Goal: Transaction & Acquisition: Purchase product/service

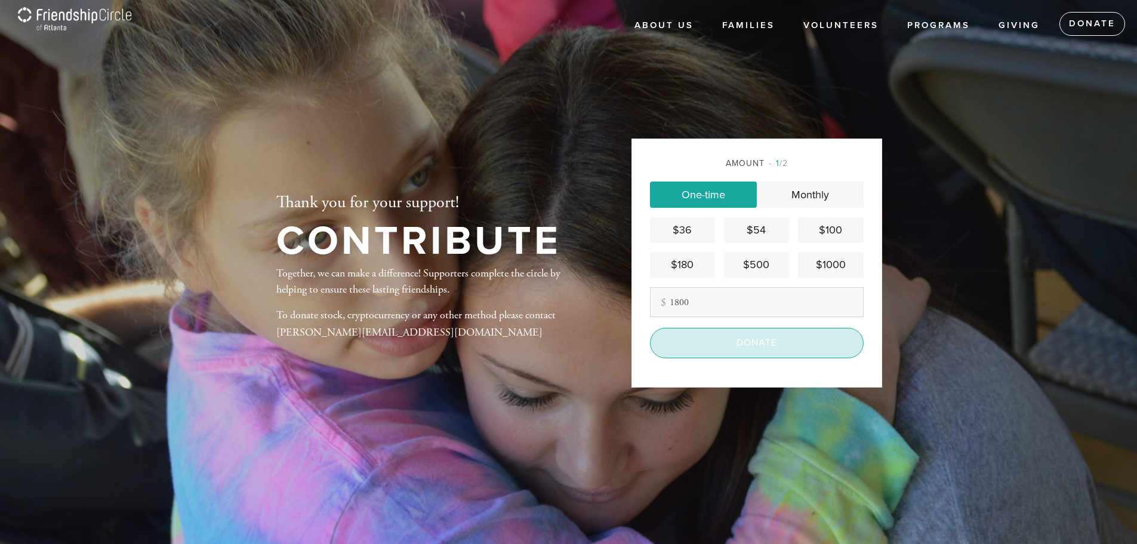
type input "1800"
click at [733, 352] on input "Donate" at bounding box center [757, 343] width 214 height 30
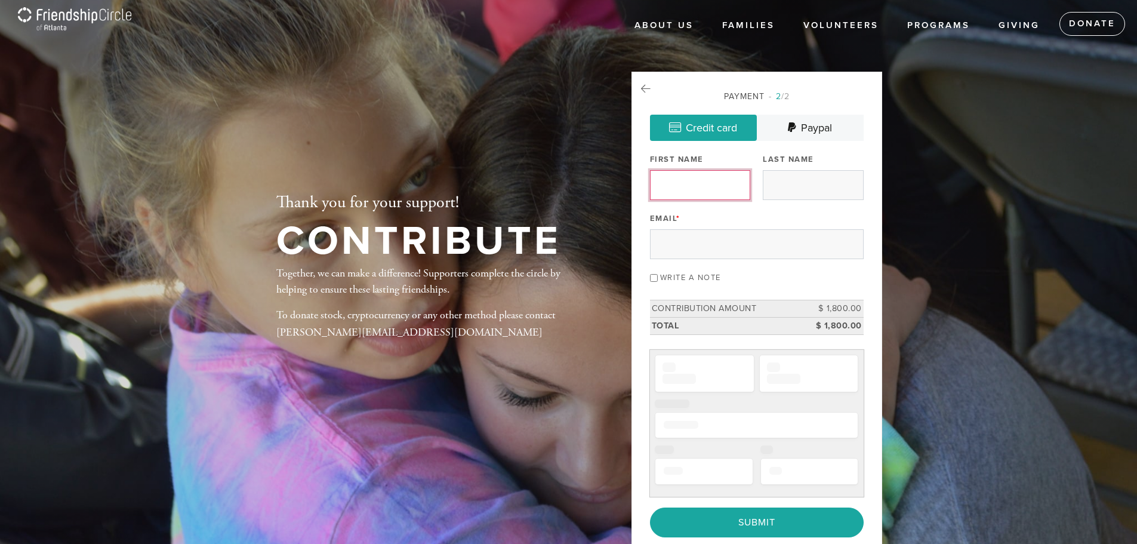
click at [691, 195] on input "First Name" at bounding box center [700, 185] width 100 height 30
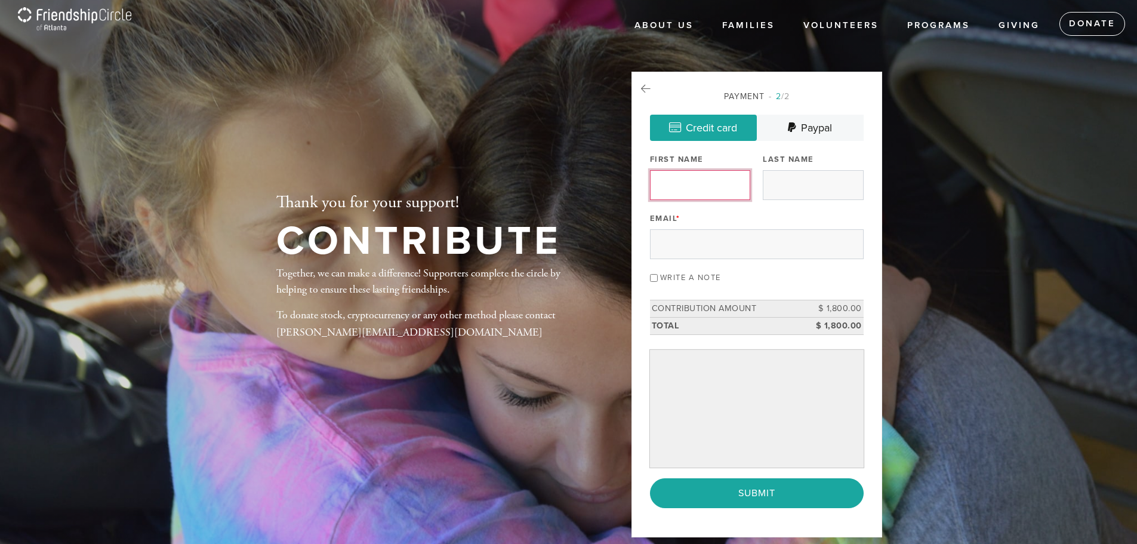
type input "[PERSON_NAME]"
type input "Wolf"
type input "[EMAIL_ADDRESS][DOMAIN_NAME]"
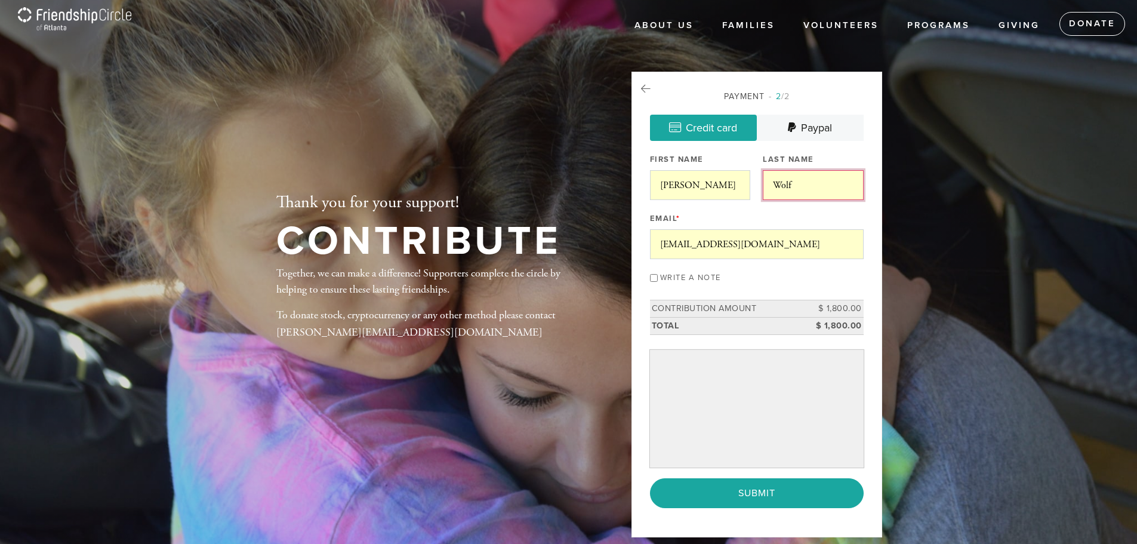
drag, startPoint x: 790, startPoint y: 173, endPoint x: 795, endPoint y: 178, distance: 6.8
click at [791, 173] on input "Wolf" at bounding box center [813, 185] width 100 height 30
click at [732, 248] on input "[EMAIL_ADDRESS][DOMAIN_NAME]" at bounding box center [757, 244] width 214 height 30
drag, startPoint x: 745, startPoint y: 244, endPoint x: 593, endPoint y: 232, distance: 152.1
click at [593, 232] on div "Thank you for your support! Contribute Together, we can make a difference! Supp…" at bounding box center [568, 272] width 645 height 400
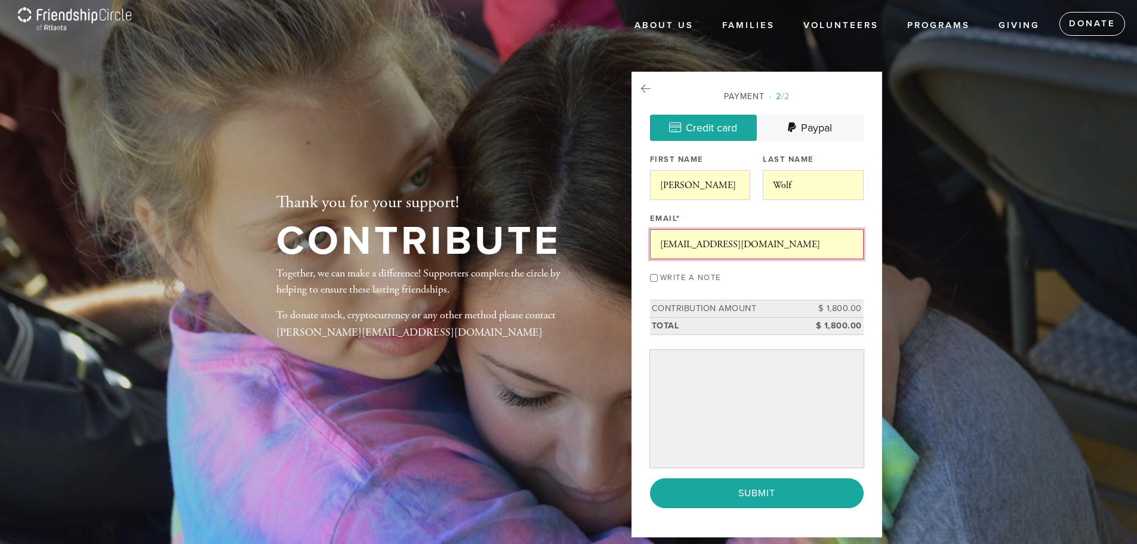
click at [768, 249] on input "[EMAIL_ADDRESS][DOMAIN_NAME]" at bounding box center [757, 244] width 214 height 30
type input "[EMAIL_ADDRESS][DOMAIN_NAME]"
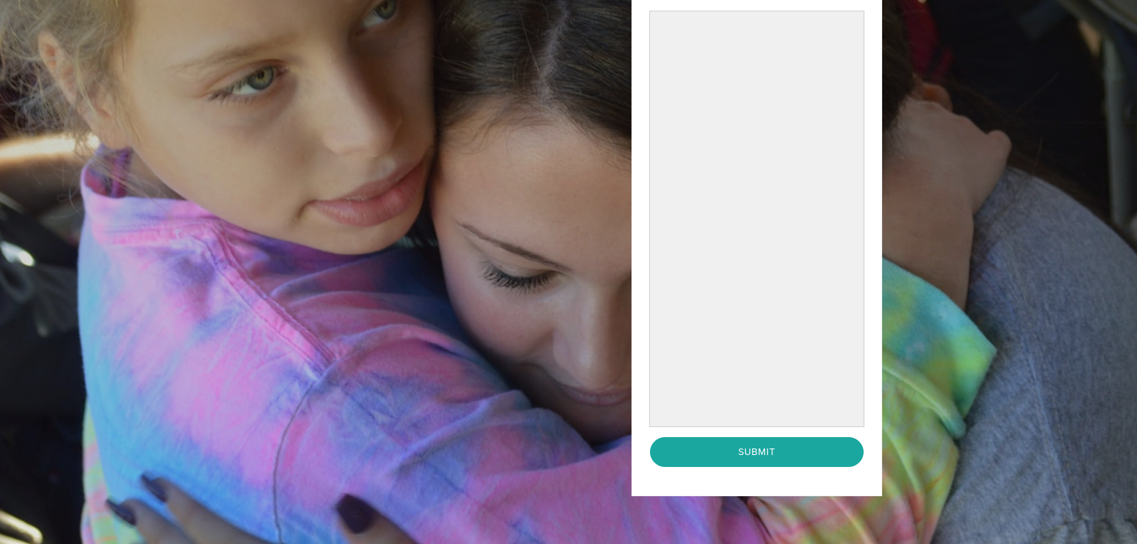
scroll to position [324, 0]
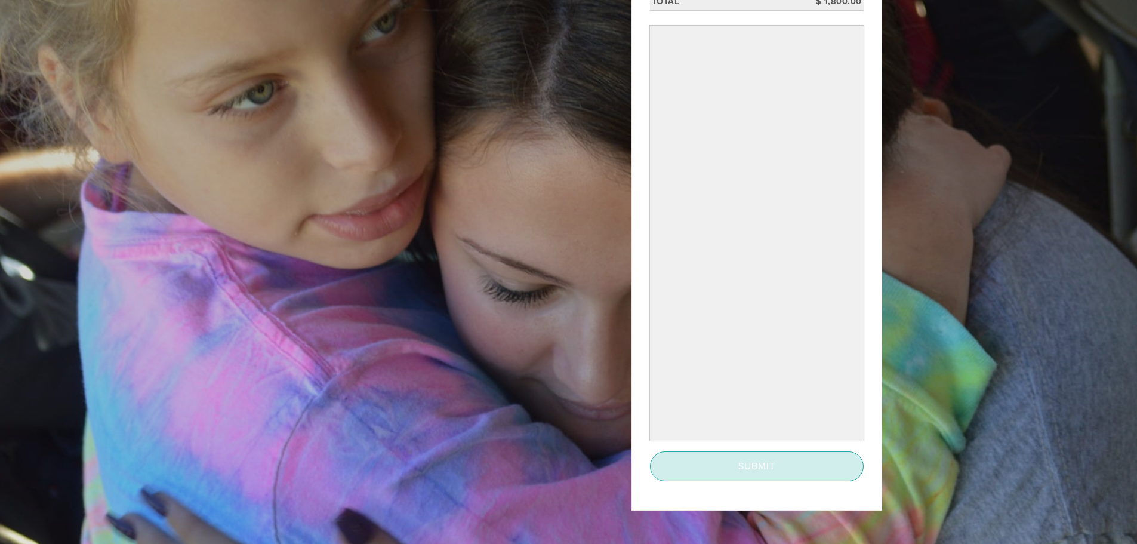
click at [746, 460] on input "Submit" at bounding box center [757, 466] width 214 height 30
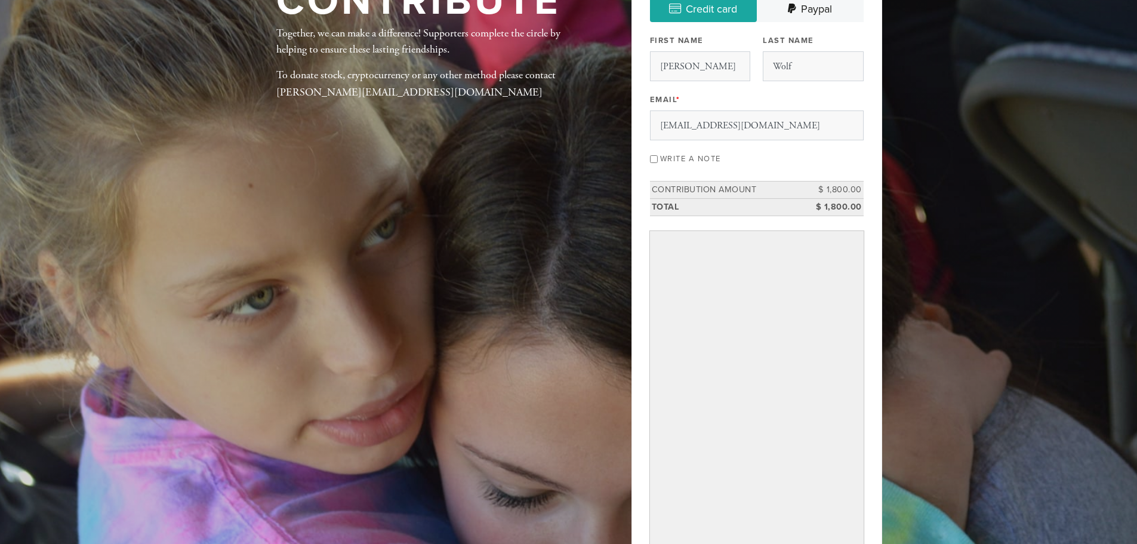
scroll to position [145, 0]
